Goal: Information Seeking & Learning: Learn about a topic

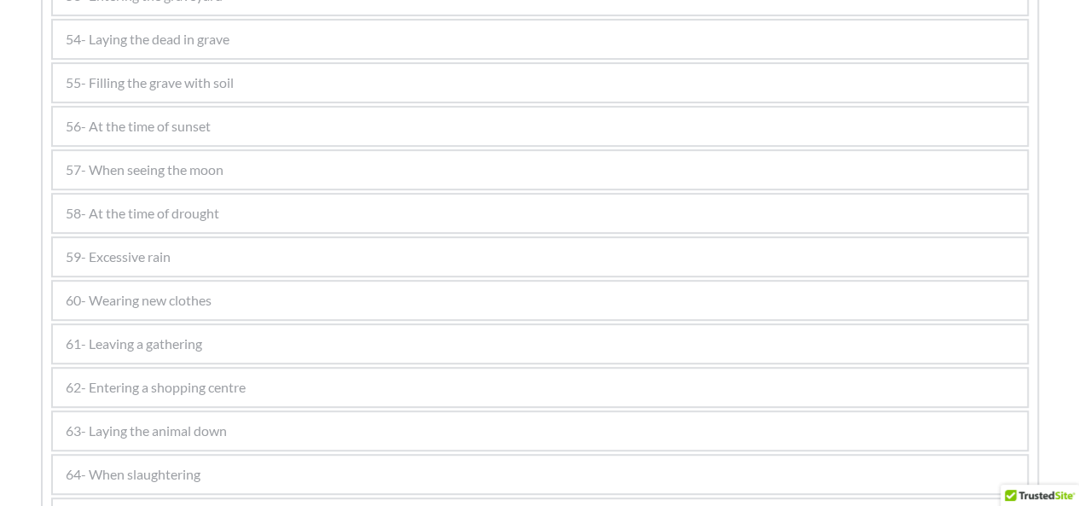
scroll to position [3528, 0]
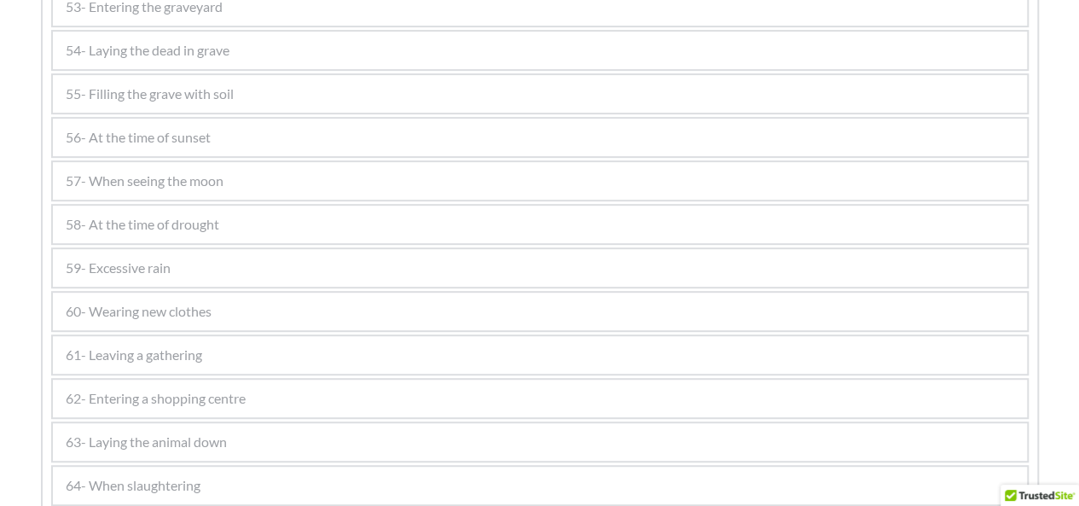
click at [536, 176] on div "57- When seeing the moon" at bounding box center [540, 181] width 974 height 38
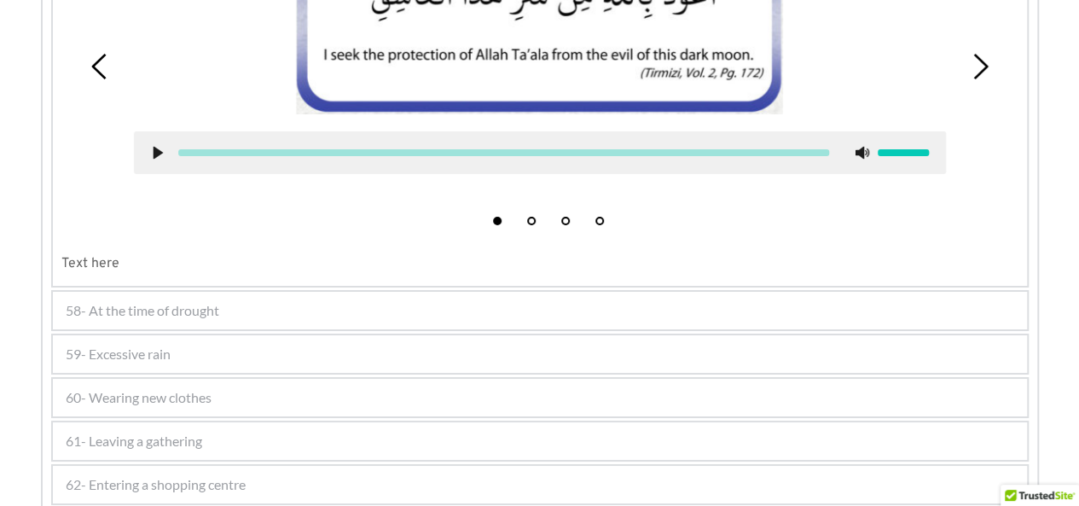
scroll to position [3032, 0]
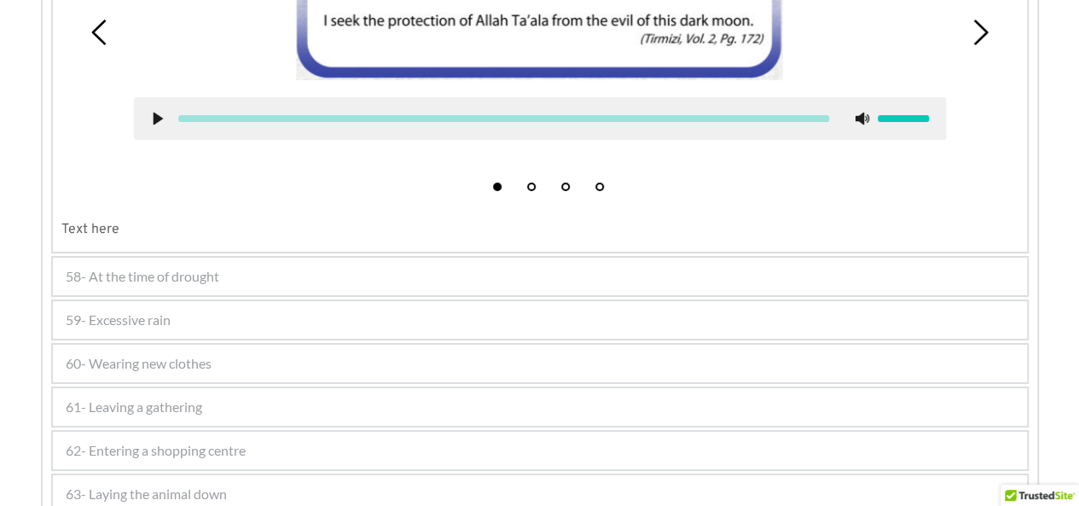
click at [641, 304] on div "59- Excessive rain" at bounding box center [540, 320] width 974 height 38
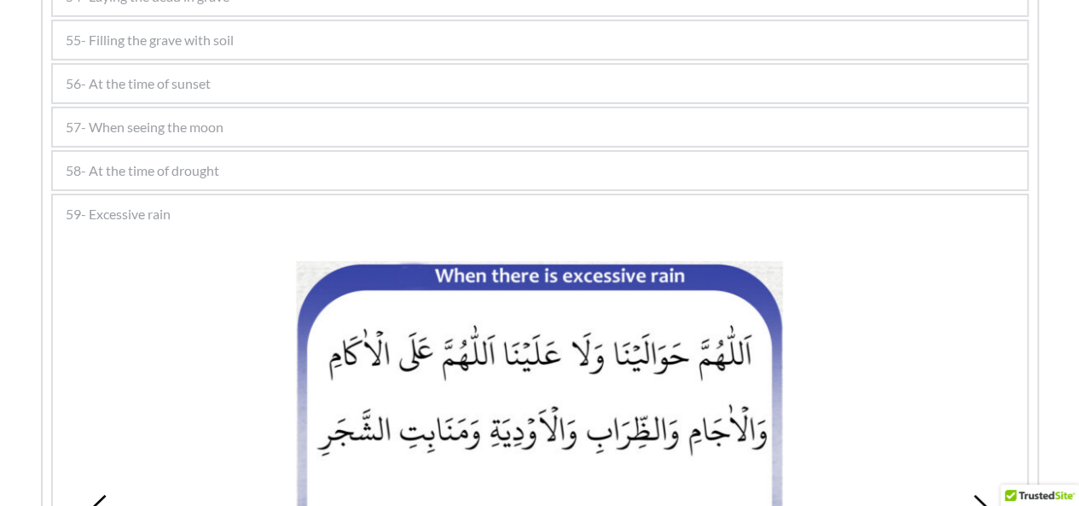
scroll to position [2687, 0]
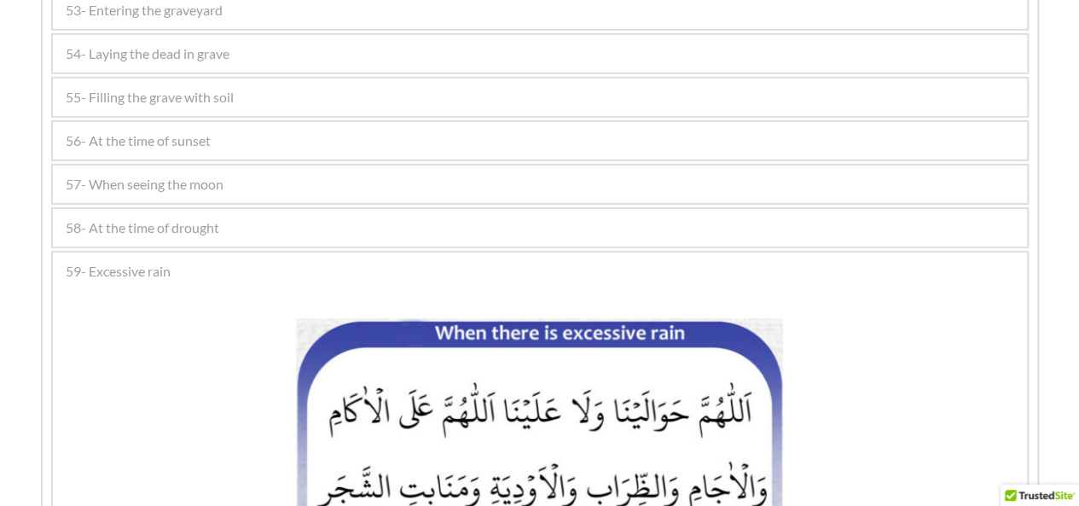
click at [390, 231] on div "58- At the time of drought" at bounding box center [540, 228] width 974 height 38
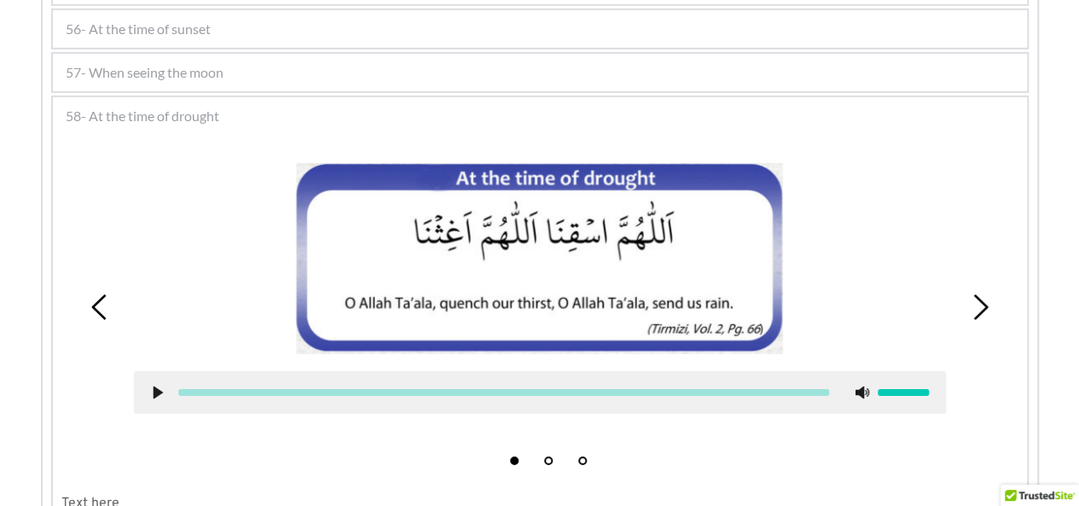
scroll to position [2824, 0]
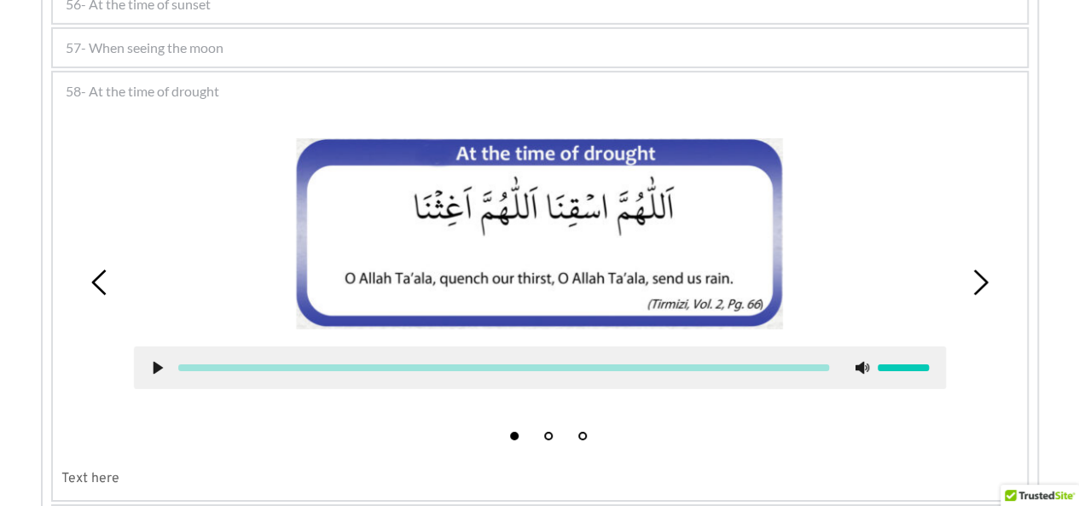
click at [652, 153] on picture at bounding box center [539, 233] width 487 height 191
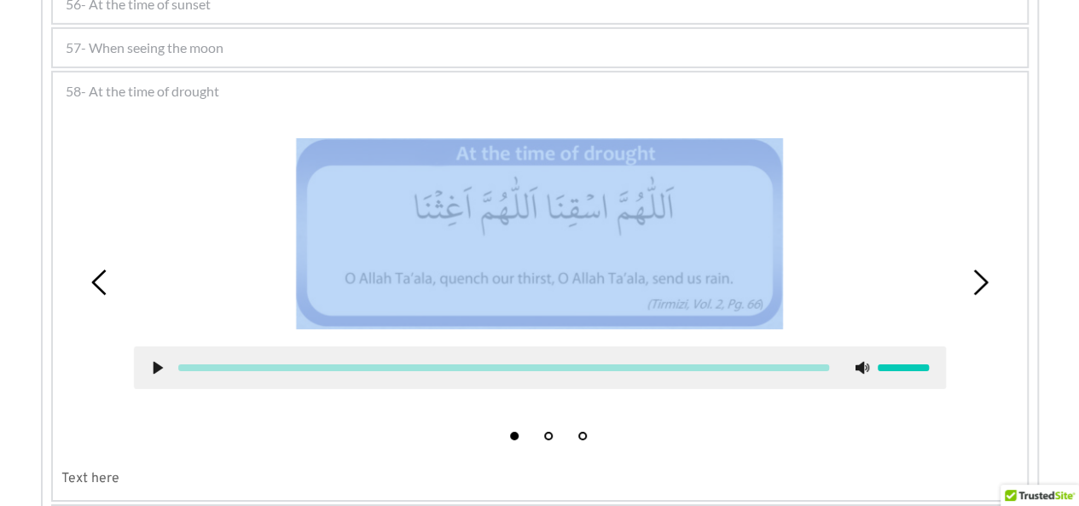
click at [652, 153] on picture at bounding box center [539, 233] width 487 height 191
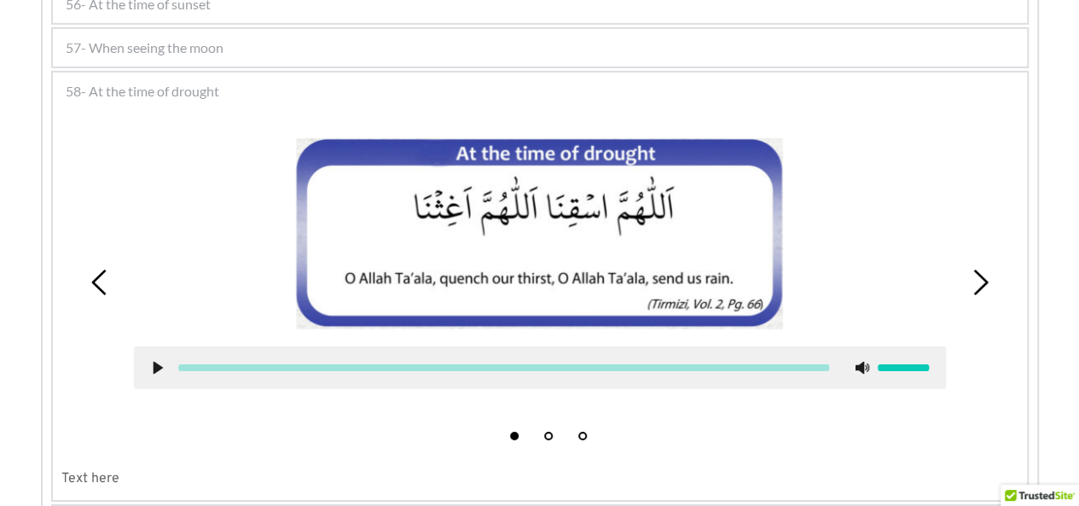
click at [162, 93] on span "58- At the time of drought" at bounding box center [143, 91] width 154 height 20
click at [101, 92] on span "58- At the time of drought" at bounding box center [143, 91] width 154 height 20
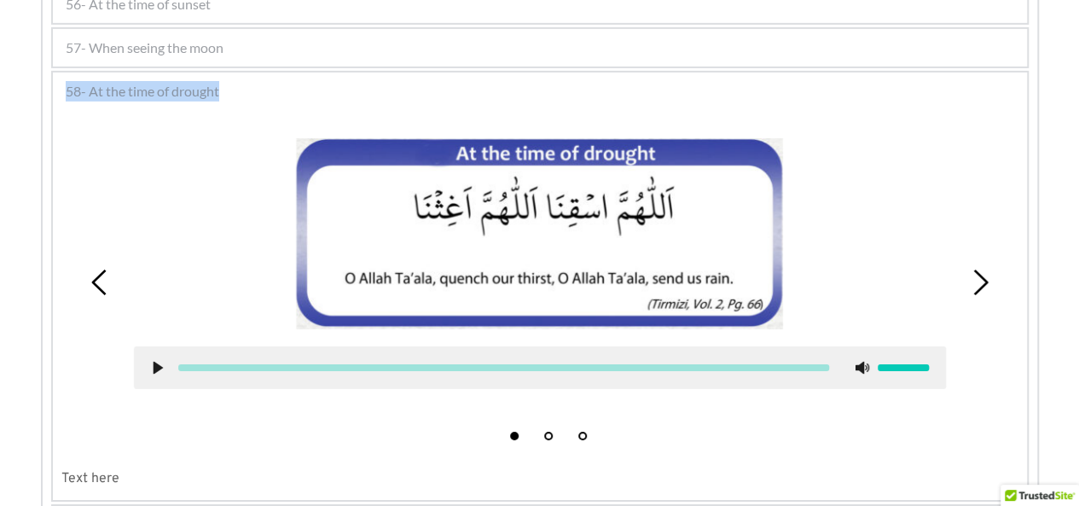
click at [101, 92] on span "58- At the time of drought" at bounding box center [143, 91] width 154 height 20
copy div "58- At the time of drought"
